Goal: Information Seeking & Learning: Learn about a topic

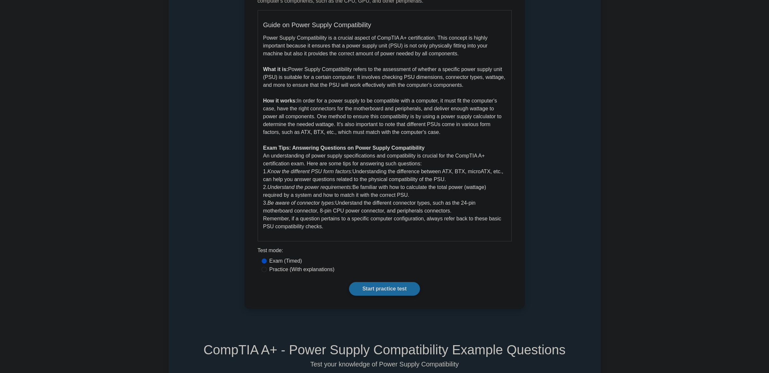
scroll to position [196, 0]
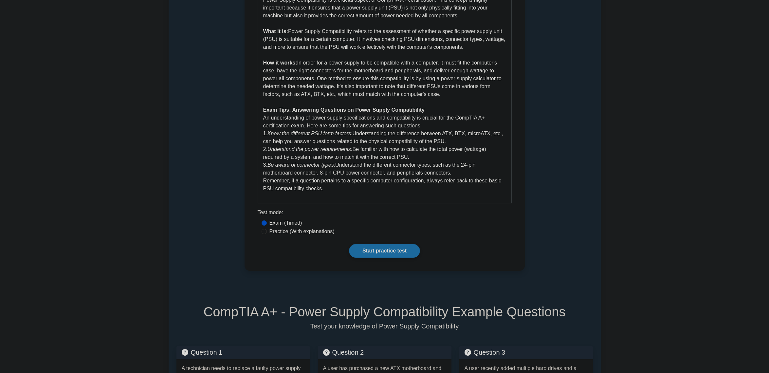
click at [321, 232] on label "Practice (With explanations)" at bounding box center [301, 232] width 65 height 8
click at [267, 232] on input "Practice (With explanations)" at bounding box center [264, 231] width 5 height 5
radio input "true"
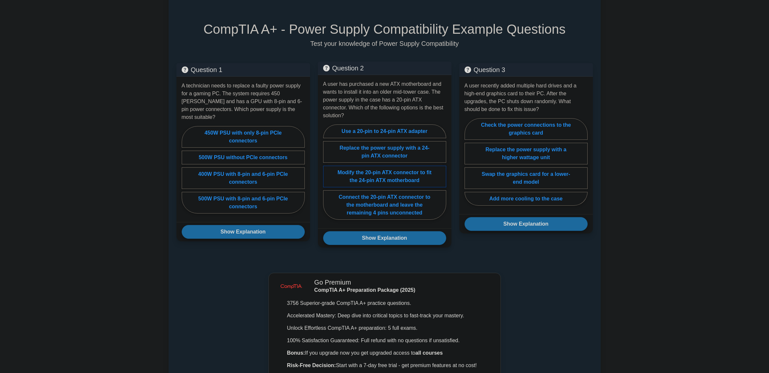
scroll to position [458, 0]
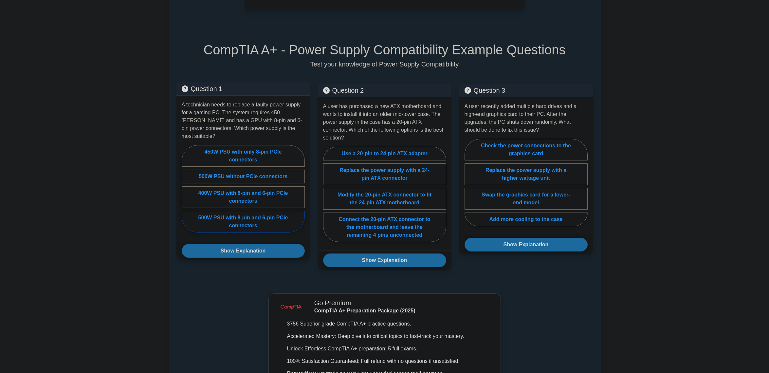
click at [270, 216] on label "500W PSU with 8-pin and 6-pin PCIe connectors" at bounding box center [243, 222] width 123 height 22
click at [186, 193] on input "500W PSU with 8-pin and 6-pin PCIe connectors" at bounding box center [184, 191] width 4 height 4
radio input "true"
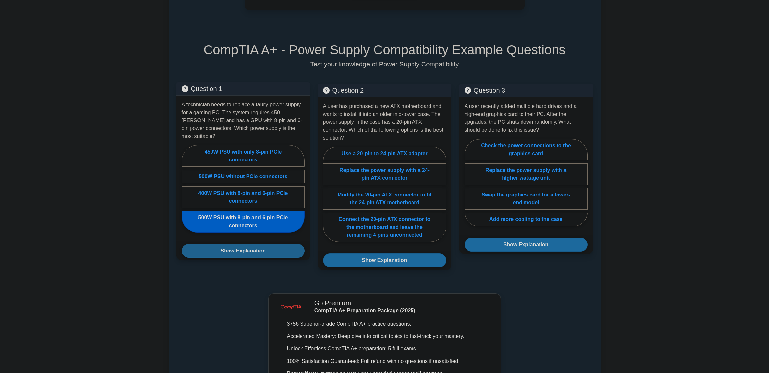
click at [271, 244] on button "Show Explanation" at bounding box center [243, 251] width 123 height 14
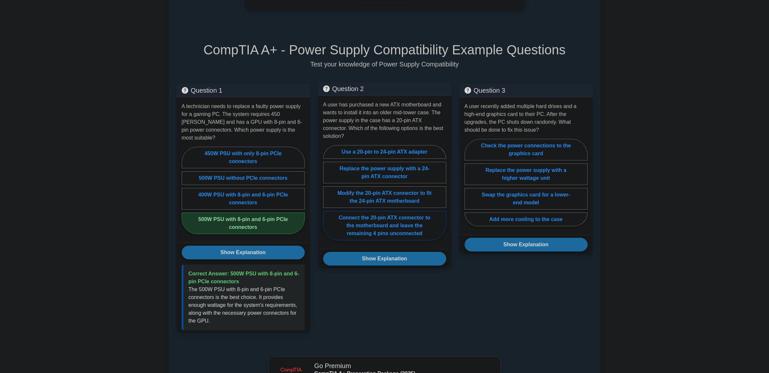
click at [417, 226] on label "Connect the 20-pin ATX connector to the motherboard and leave the remaining 4 p…" at bounding box center [384, 225] width 123 height 29
click at [327, 197] on input "Connect the 20-pin ATX connector to the motherboard and leave the remaining 4 p…" at bounding box center [325, 195] width 4 height 4
radio input "true"
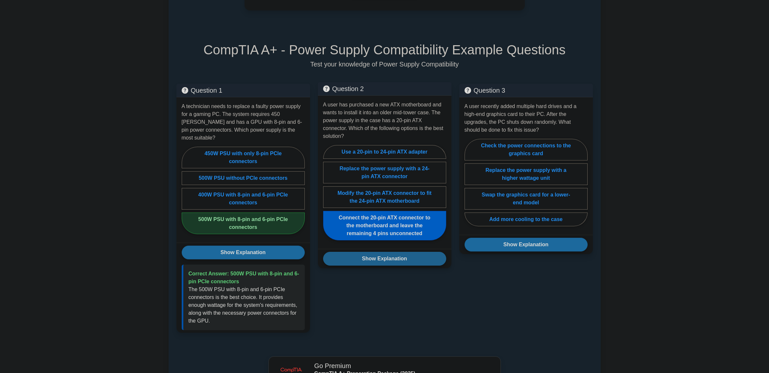
click at [417, 254] on button "Show Explanation" at bounding box center [384, 259] width 123 height 14
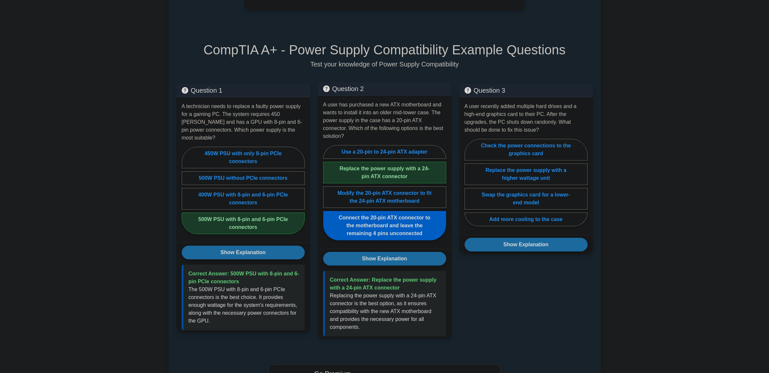
click at [402, 164] on label "Replace the power supply with a 24-pin ATX connector" at bounding box center [384, 173] width 123 height 22
click at [327, 193] on input "Replace the power supply with a 24-pin ATX connector" at bounding box center [325, 195] width 4 height 4
radio input "true"
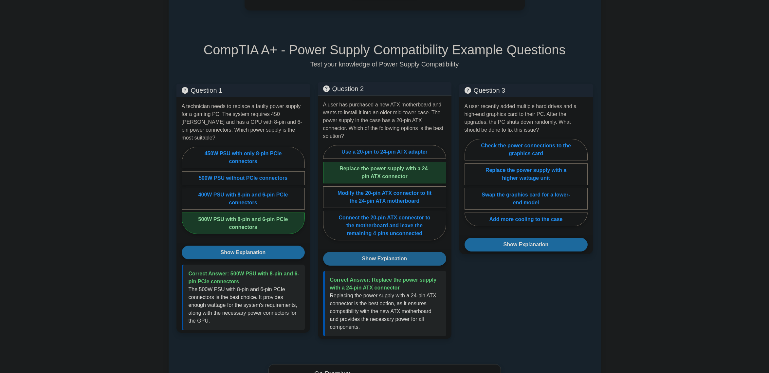
click at [390, 252] on button "Show Explanation" at bounding box center [384, 259] width 123 height 14
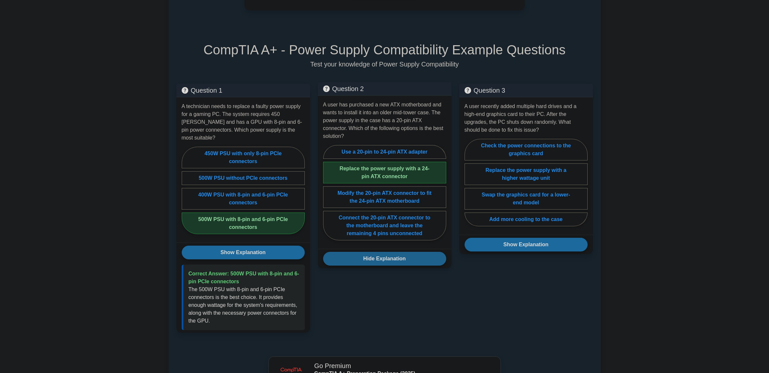
click at [390, 252] on button "Hide Explanation" at bounding box center [384, 259] width 123 height 14
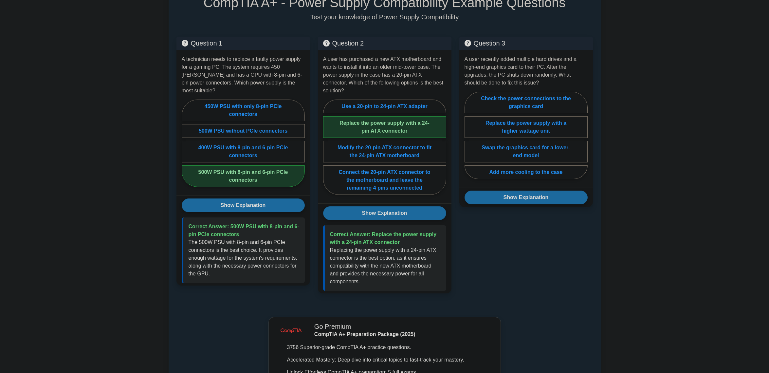
scroll to position [491, 0]
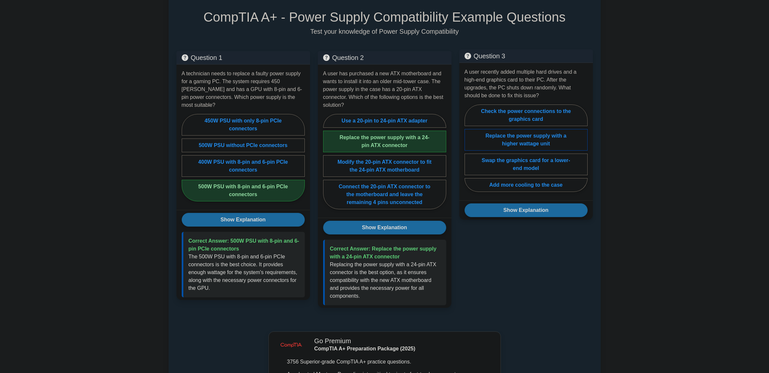
click at [559, 142] on label "Replace the power supply with a higher wattage unit" at bounding box center [526, 140] width 123 height 22
click at [469, 148] on input "Replace the power supply with a higher wattage unit" at bounding box center [467, 150] width 4 height 4
radio input "true"
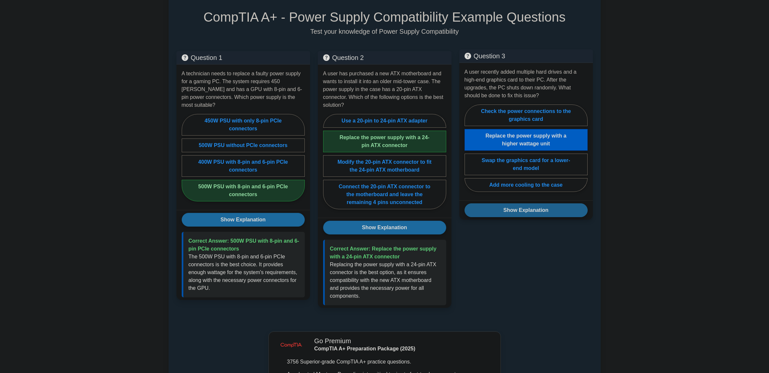
click at [539, 208] on button "Show Explanation" at bounding box center [526, 210] width 123 height 14
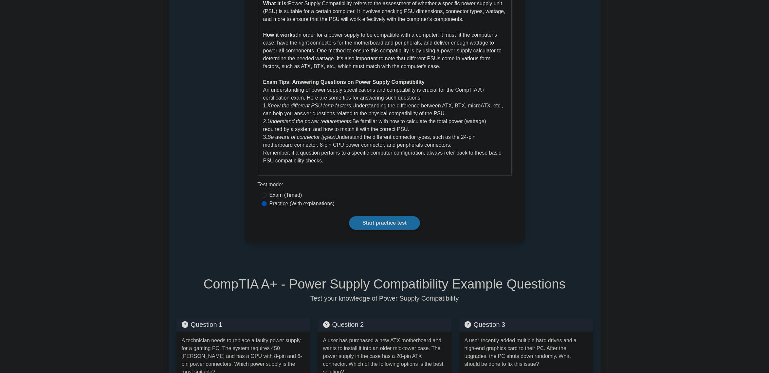
scroll to position [262, 0]
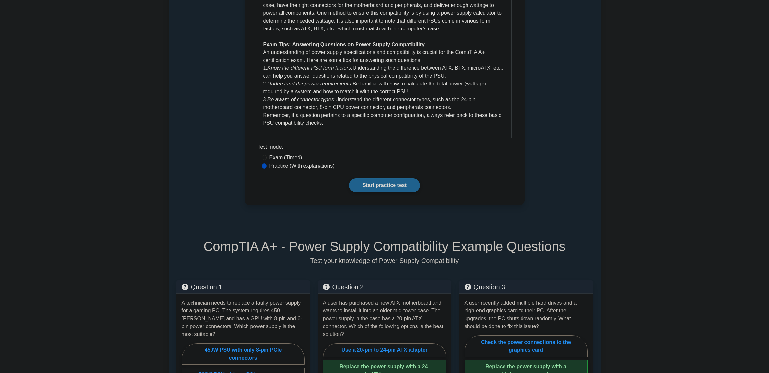
click at [371, 188] on link "Start practice test" at bounding box center [384, 185] width 71 height 14
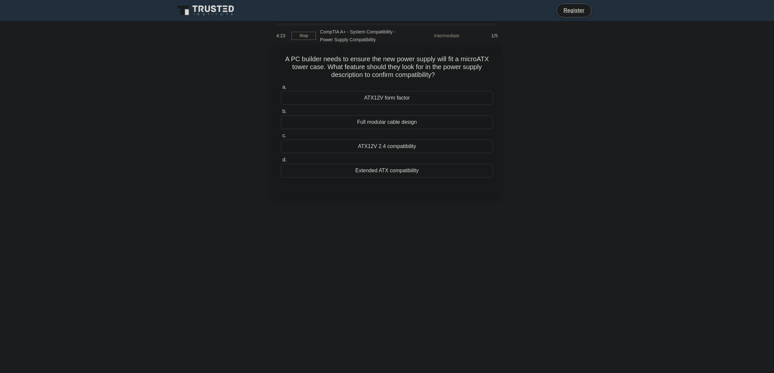
click at [399, 98] on div "ATX12V form factor" at bounding box center [387, 98] width 212 height 14
click at [281, 89] on input "a. ATX12V form factor" at bounding box center [281, 87] width 0 height 4
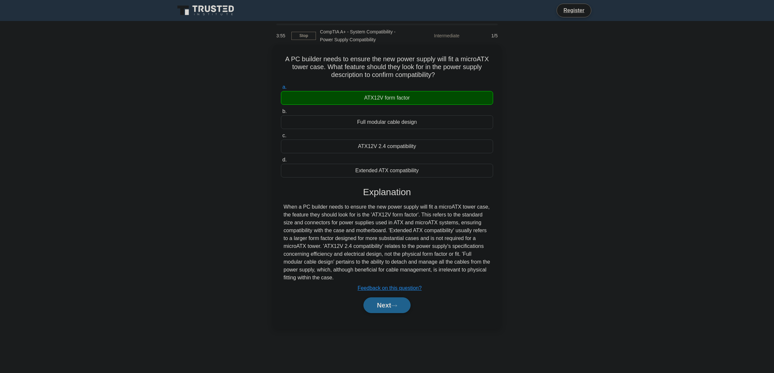
click at [401, 307] on button "Next" at bounding box center [386, 305] width 47 height 16
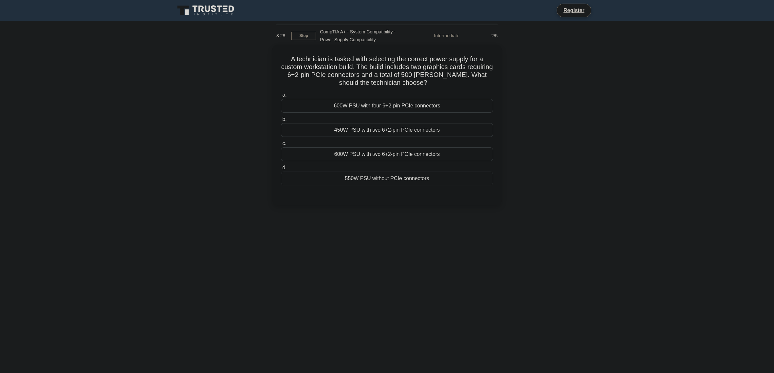
click at [400, 106] on div "600W PSU with four 6+2-pin PCIe connectors" at bounding box center [387, 106] width 212 height 14
click at [281, 97] on input "a. 600W PSU with four 6+2-pin PCIe connectors" at bounding box center [281, 95] width 0 height 4
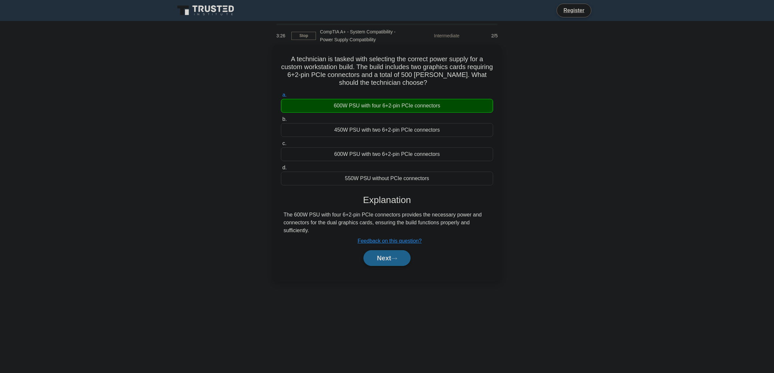
click at [387, 262] on button "Next" at bounding box center [386, 258] width 47 height 16
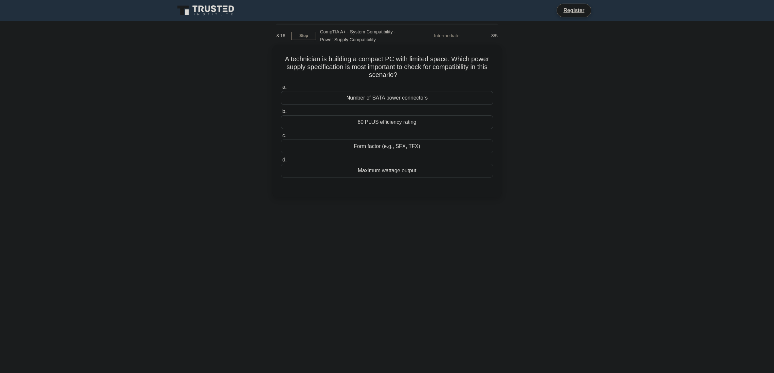
click at [408, 149] on div "Form factor (e.g., SFX, TFX)" at bounding box center [387, 146] width 212 height 14
click at [281, 138] on input "c. Form factor (e.g., SFX, TFX)" at bounding box center [281, 136] width 0 height 4
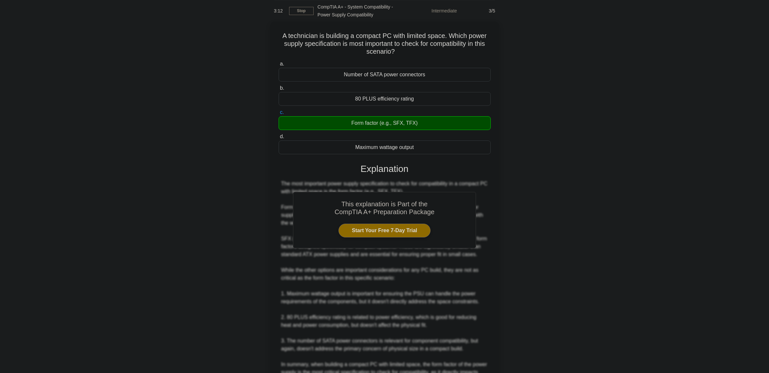
scroll to position [94, 0]
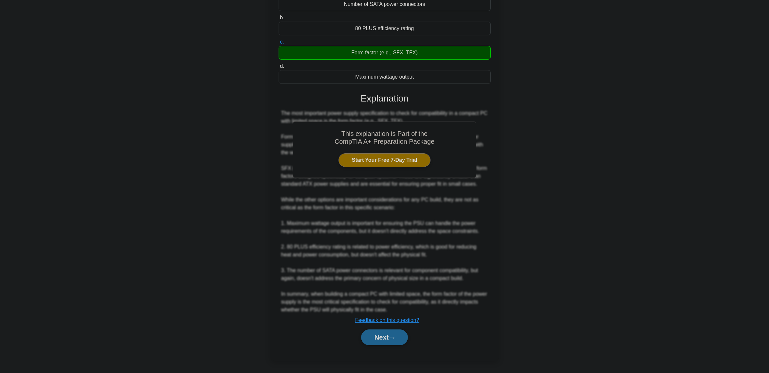
click at [382, 339] on button "Next" at bounding box center [384, 337] width 47 height 16
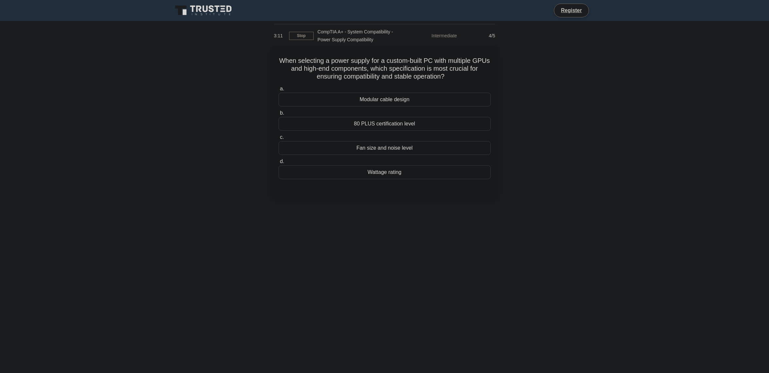
scroll to position [0, 0]
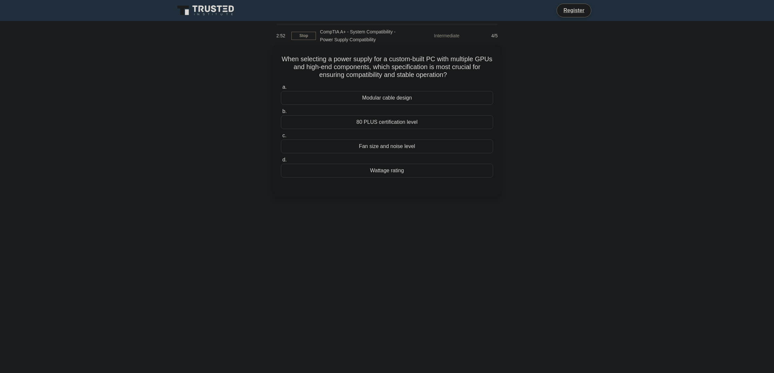
click at [380, 174] on div "Wattage rating" at bounding box center [387, 171] width 212 height 14
click at [281, 162] on input "d. Wattage rating" at bounding box center [281, 160] width 0 height 4
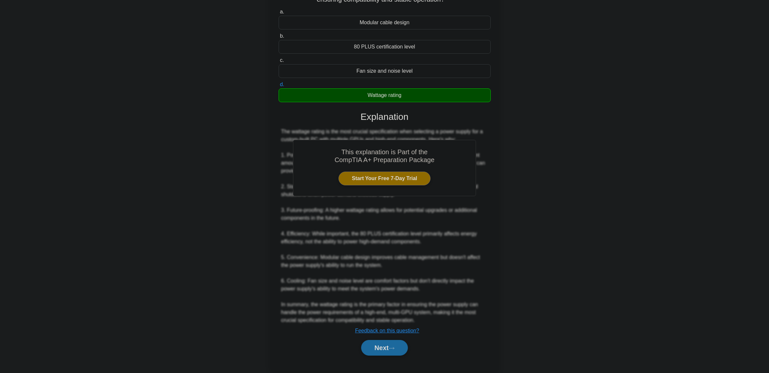
scroll to position [86, 0]
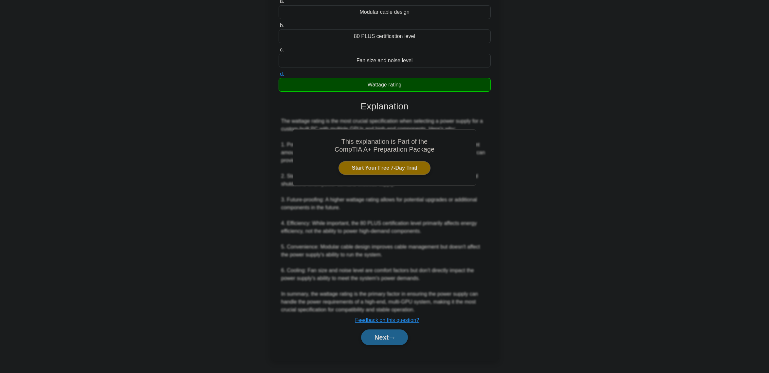
click at [380, 333] on button "Next" at bounding box center [384, 337] width 47 height 16
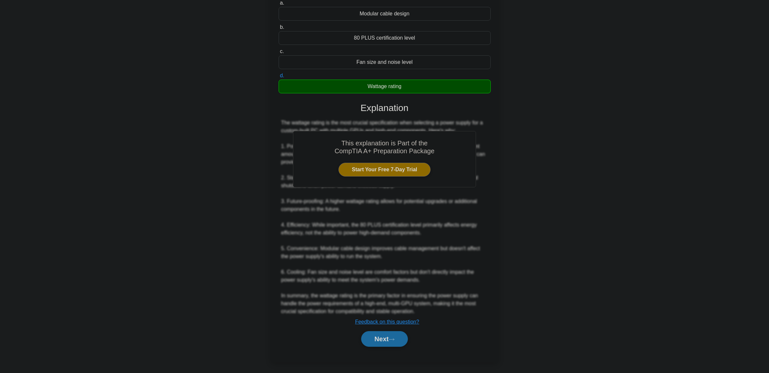
scroll to position [0, 0]
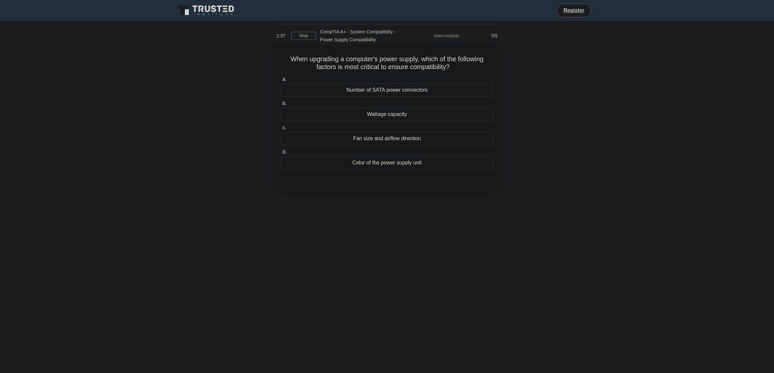
click at [387, 118] on div "Wattage capacity" at bounding box center [387, 114] width 212 height 14
click at [281, 106] on input "b. Wattage capacity" at bounding box center [281, 104] width 0 height 4
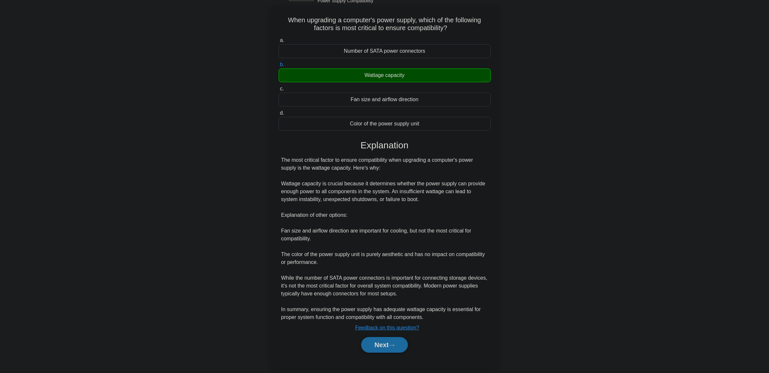
scroll to position [47, 0]
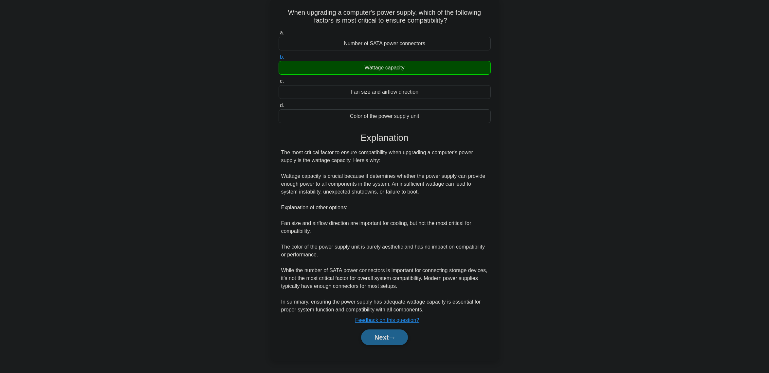
click at [390, 341] on button "Next" at bounding box center [384, 337] width 47 height 16
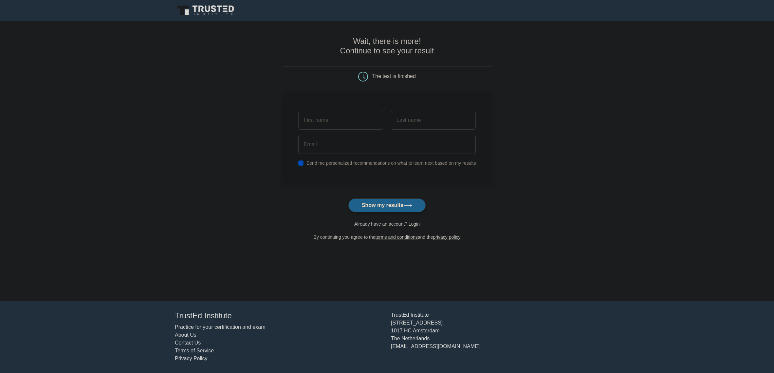
click at [387, 206] on button "Show my results" at bounding box center [386, 205] width 77 height 14
click at [323, 120] on input "text" at bounding box center [340, 118] width 85 height 19
type input "Adler"
click at [417, 124] on input "text" at bounding box center [433, 118] width 85 height 19
type input "Smith"
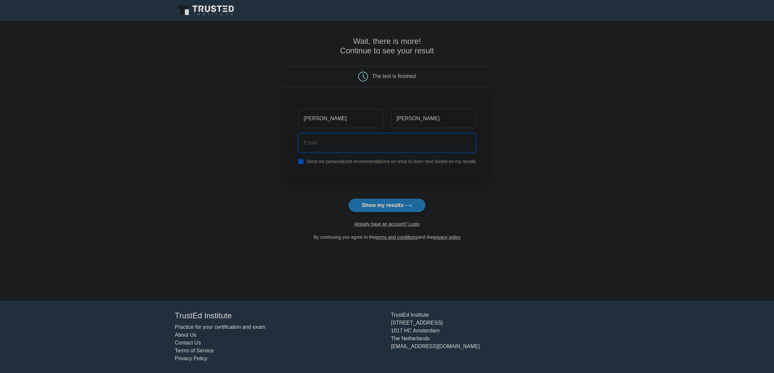
click at [394, 146] on input "email" at bounding box center [387, 142] width 178 height 19
click at [297, 163] on div "Send me personalized recommendations on what to learn next based on my results" at bounding box center [387, 162] width 186 height 8
click at [300, 162] on input "checkbox" at bounding box center [300, 161] width 5 height 5
checkbox input "false"
click at [333, 145] on input "email" at bounding box center [387, 142] width 178 height 19
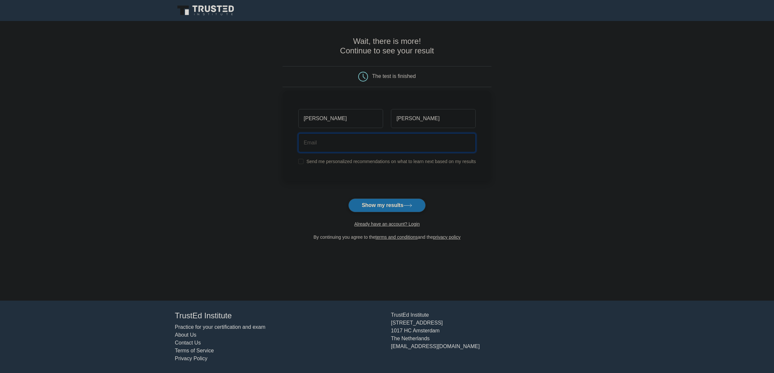
paste input "ricec70100@amcret.com"
type input "ricec70100@amcret.com"
click at [392, 207] on button "Show my results" at bounding box center [386, 205] width 77 height 14
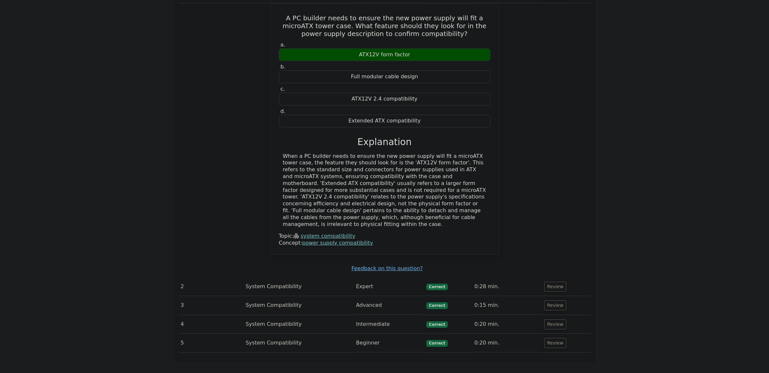
scroll to position [524, 0]
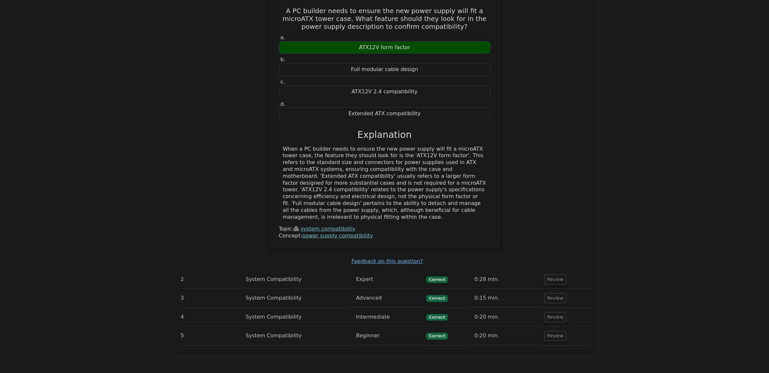
click at [275, 270] on td "System Compatibility" at bounding box center [298, 279] width 110 height 19
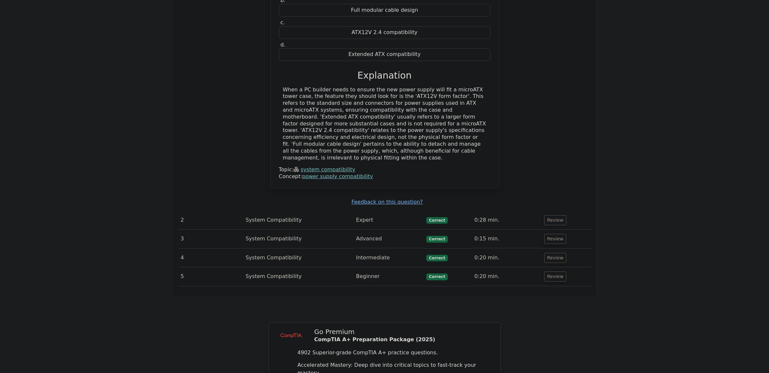
scroll to position [575, 0]
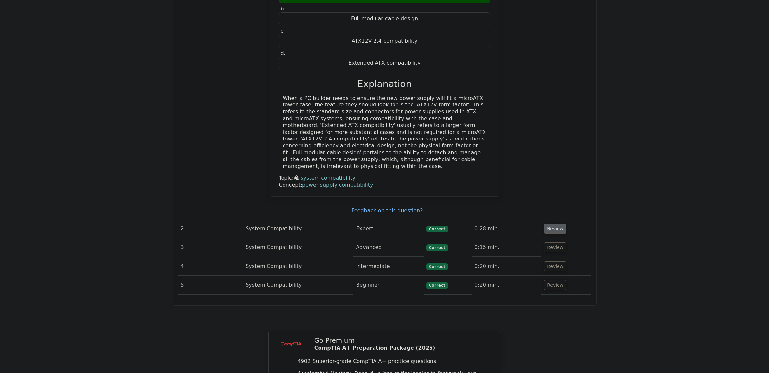
click at [550, 224] on button "Review" at bounding box center [555, 229] width 22 height 10
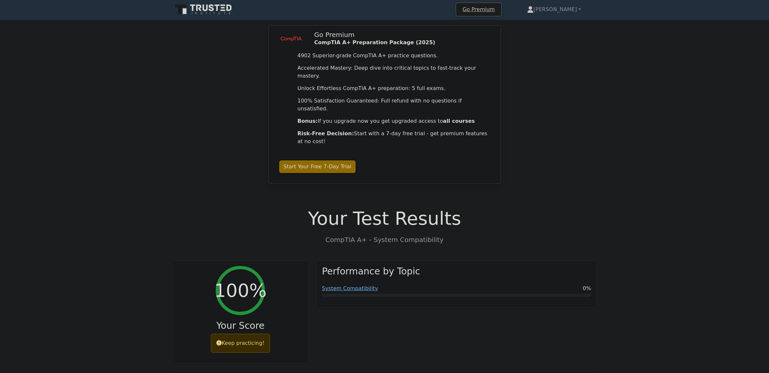
scroll to position [0, 0]
